Goal: Consume media (video, audio)

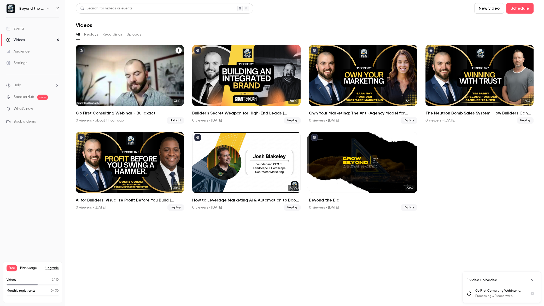
click at [102, 76] on p "Go First Consulting Webinar - Buildxact [GEOGRAPHIC_DATA] (360p, h264)" at bounding box center [129, 83] width 93 height 29
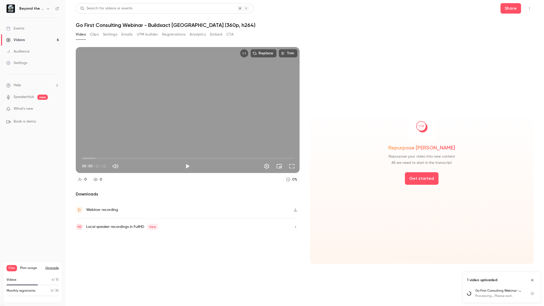
click at [94, 35] on button "Clips" at bounding box center [94, 34] width 9 height 8
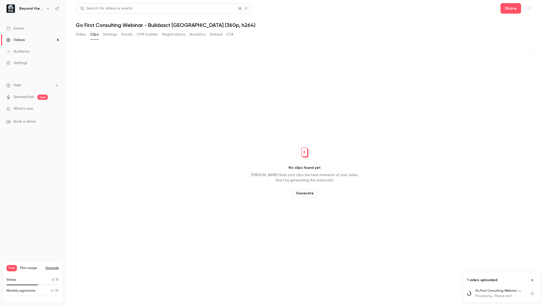
click at [298, 192] on button "Generate" at bounding box center [304, 193] width 25 height 8
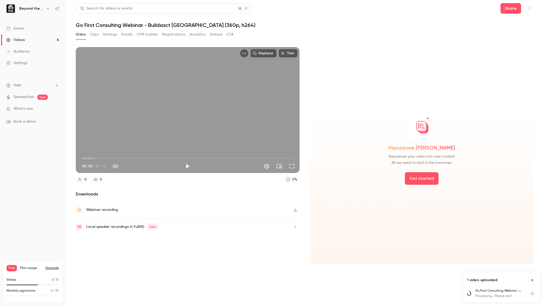
click at [95, 35] on button "Clips" at bounding box center [94, 34] width 9 height 8
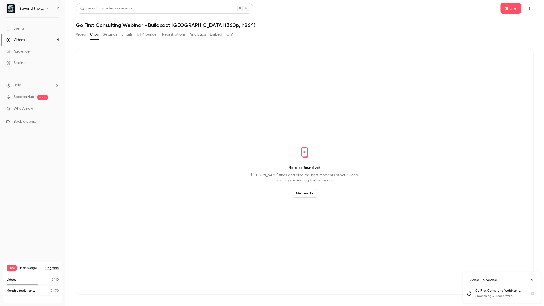
click at [308, 198] on div "No clips found yet [PERSON_NAME] finds and clips the best moments of your video…" at bounding box center [304, 171] width 457 height 245
click at [312, 192] on button "Generate" at bounding box center [304, 193] width 25 height 8
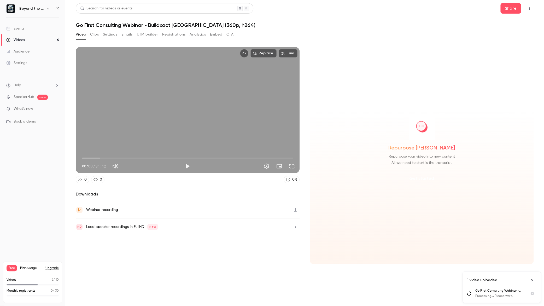
click at [425, 178] on button "Get started" at bounding box center [421, 178] width 34 height 13
click at [22, 38] on div "Videos" at bounding box center [15, 39] width 19 height 5
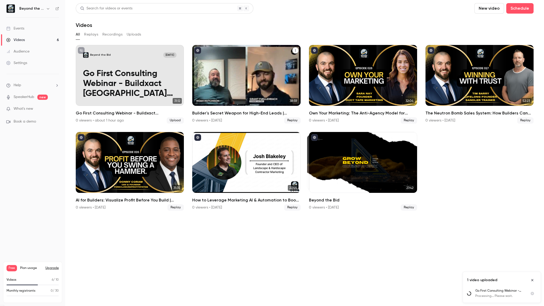
drag, startPoint x: 234, startPoint y: 80, endPoint x: 232, endPoint y: 91, distance: 11.8
click at [233, 80] on div "Builder's Secret Weapon for High-End Leads | Noah Hutchison" at bounding box center [246, 75] width 108 height 61
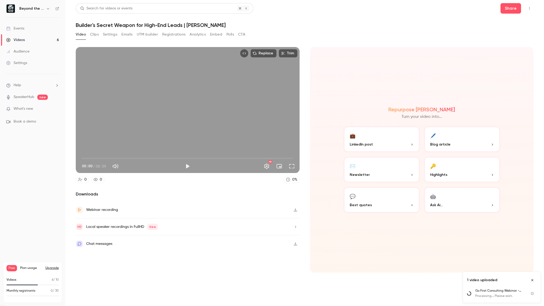
click at [91, 37] on button "Clips" at bounding box center [94, 34] width 9 height 8
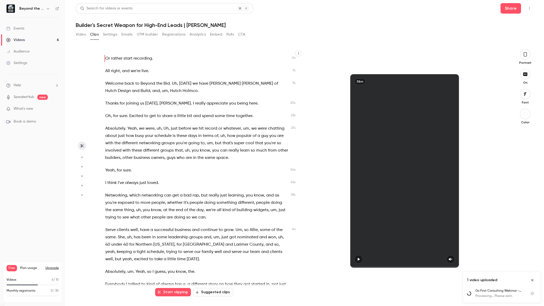
scroll to position [284, 0]
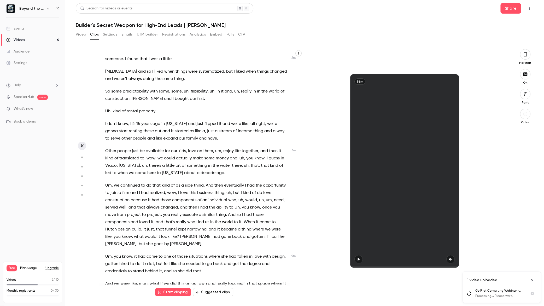
click at [212, 295] on button "Suggested clips" at bounding box center [213, 292] width 40 height 8
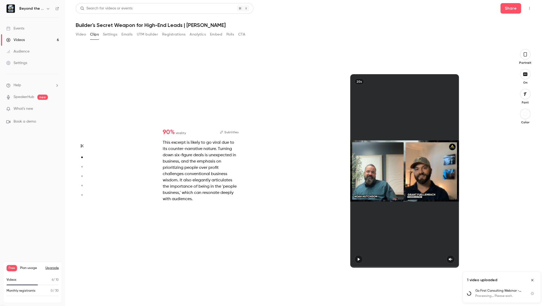
scroll to position [247, 0]
click at [525, 75] on icon "button" at bounding box center [525, 73] width 4 height 3
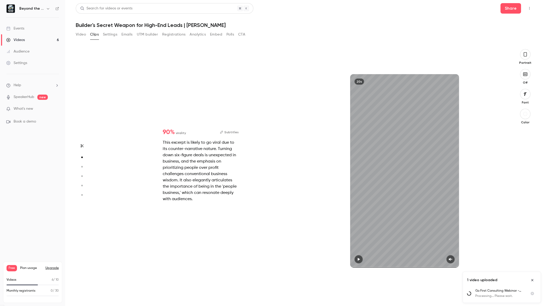
drag, startPoint x: 451, startPoint y: 299, endPoint x: 457, endPoint y: 294, distance: 8.0
